Goal: Information Seeking & Learning: Learn about a topic

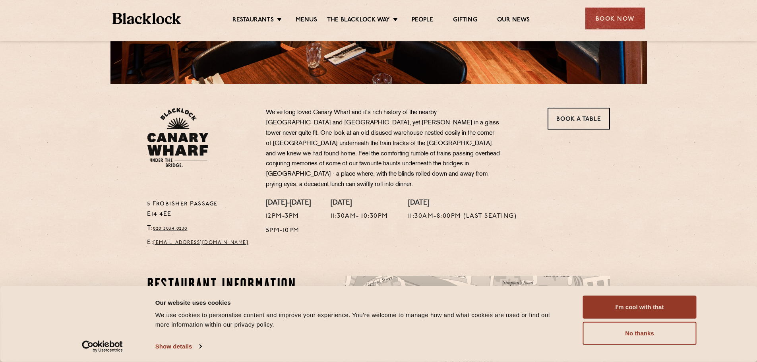
scroll to position [199, 0]
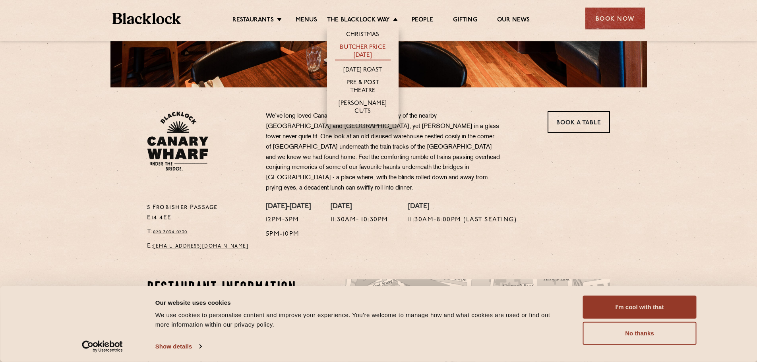
click at [363, 47] on link "Butcher Price [DATE]" at bounding box center [363, 52] width 56 height 17
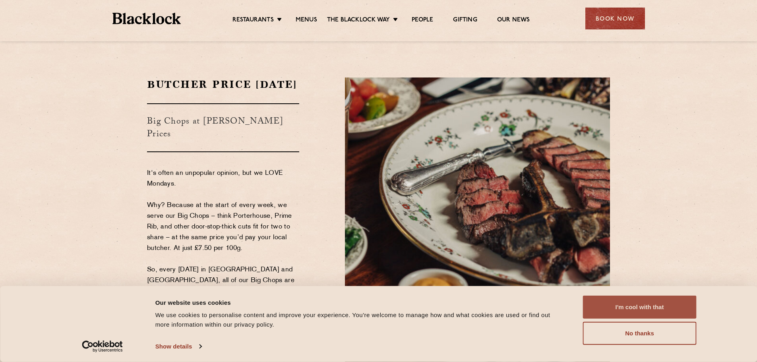
click at [643, 306] on button "I'm cool with that" at bounding box center [640, 307] width 114 height 23
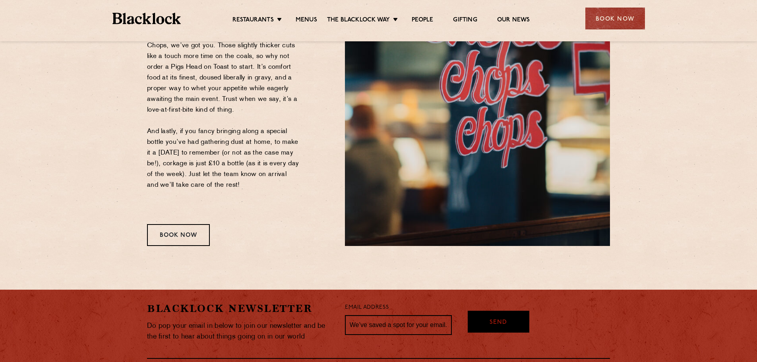
scroll to position [1054, 0]
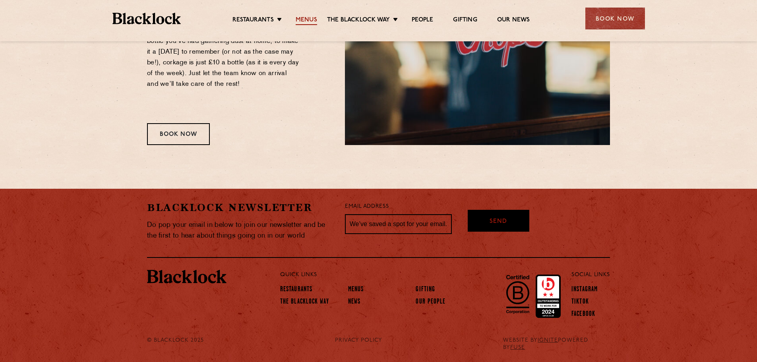
click at [309, 21] on link "Menus" at bounding box center [306, 20] width 21 height 9
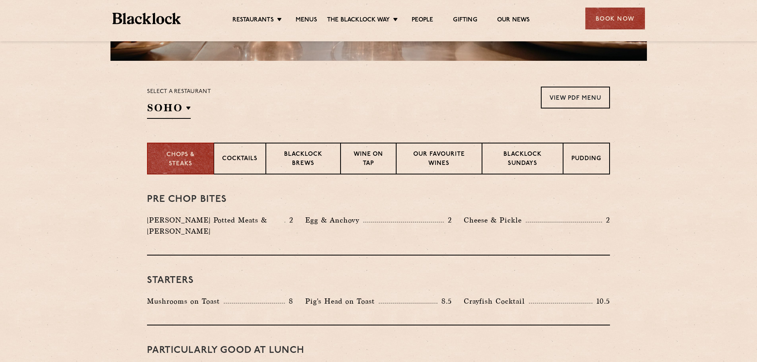
scroll to position [239, 0]
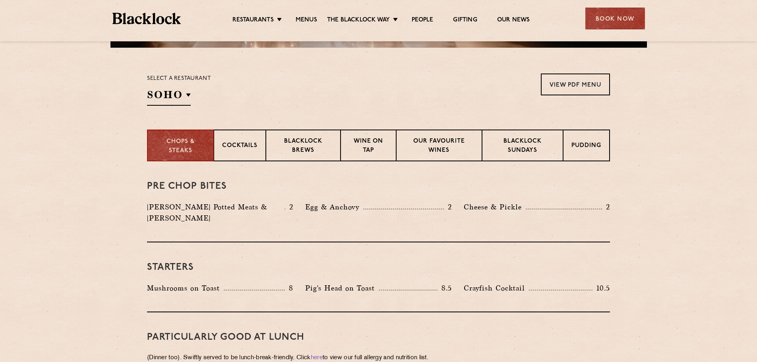
click at [194, 98] on div "Select a restaurant [GEOGRAPHIC_DATA] [GEOGRAPHIC_DATA] [GEOGRAPHIC_DATA] [GEOG…" at bounding box center [179, 90] width 64 height 32
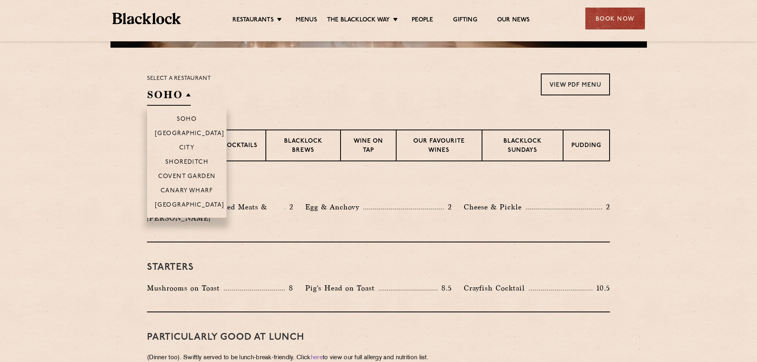
click at [190, 96] on h2 "SOHO" at bounding box center [169, 97] width 44 height 18
click at [192, 190] on p "Canary Wharf" at bounding box center [187, 192] width 52 height 8
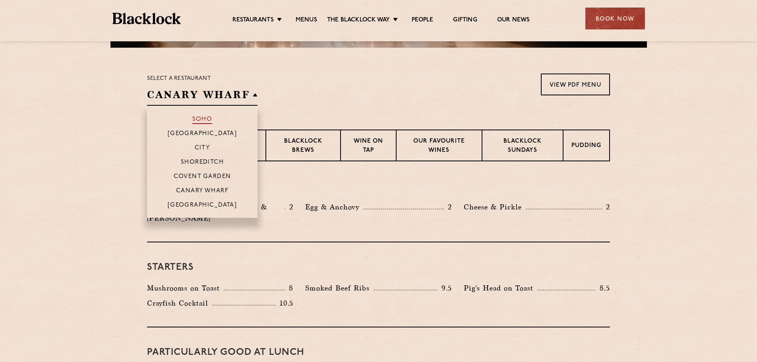
click at [201, 117] on p "Soho" at bounding box center [202, 120] width 20 height 8
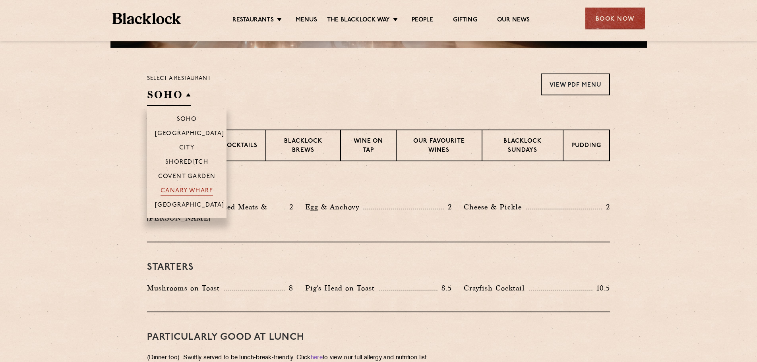
click at [188, 188] on p "Canary Wharf" at bounding box center [187, 192] width 52 height 8
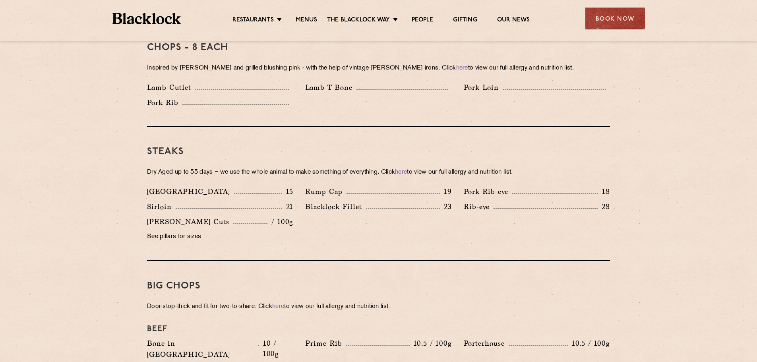
scroll to position [811, 0]
